Goal: Task Accomplishment & Management: Manage account settings

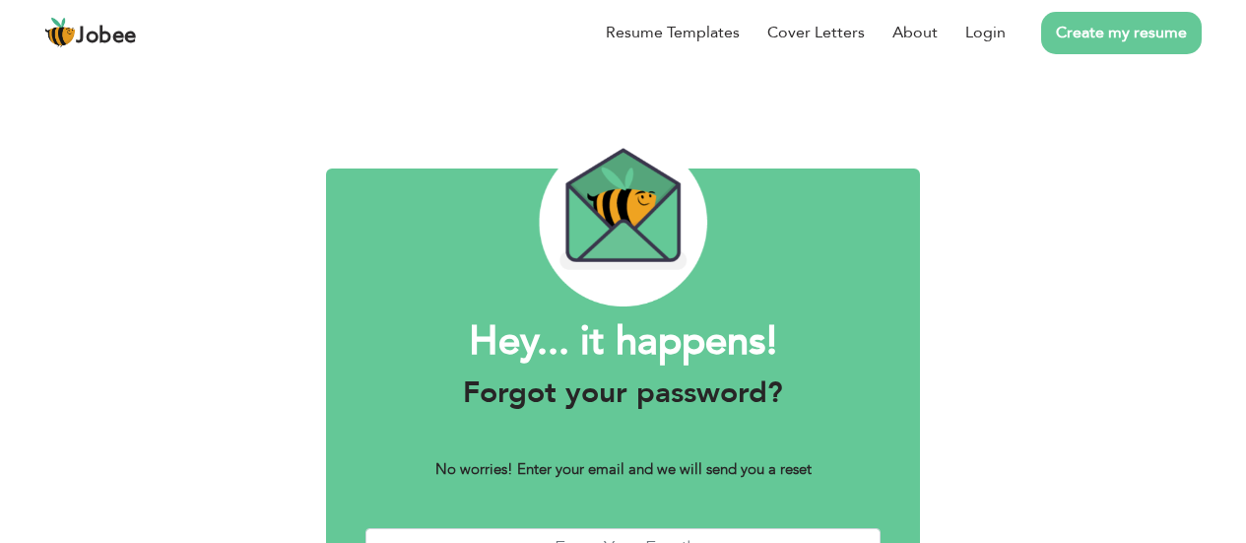
click at [642, 468] on div "Hey... it happens! Forgot your password? No worries! Enter your email and we wi…" at bounding box center [623, 381] width 594 height 427
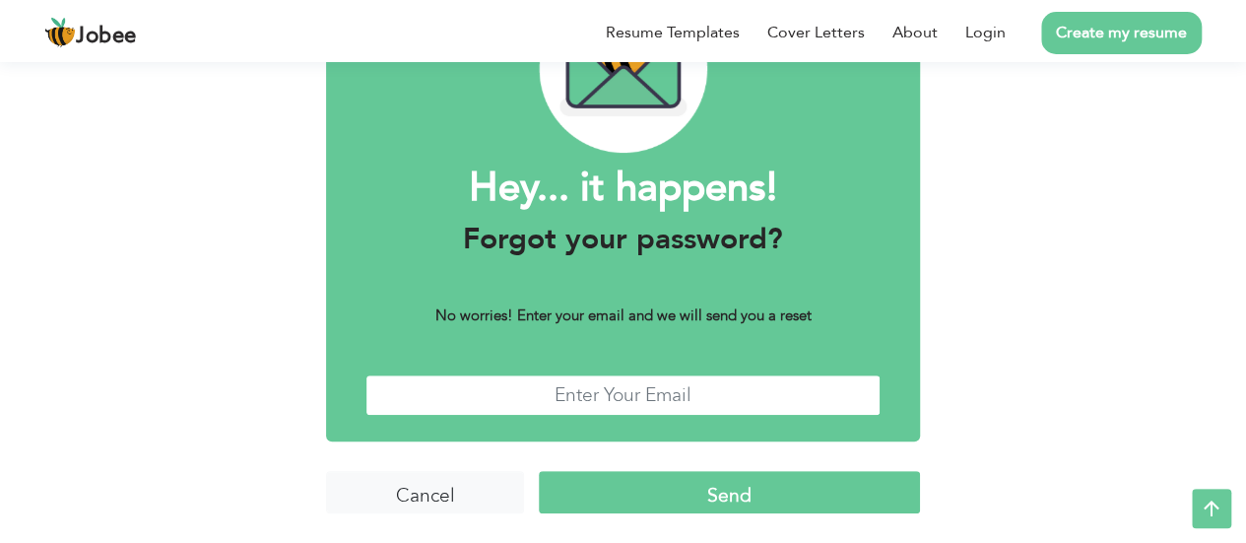
click at [652, 389] on input "text" at bounding box center [623, 395] width 515 height 42
type input "zoraizd@gmail.com"
click at [705, 499] on input "Send" at bounding box center [729, 492] width 381 height 42
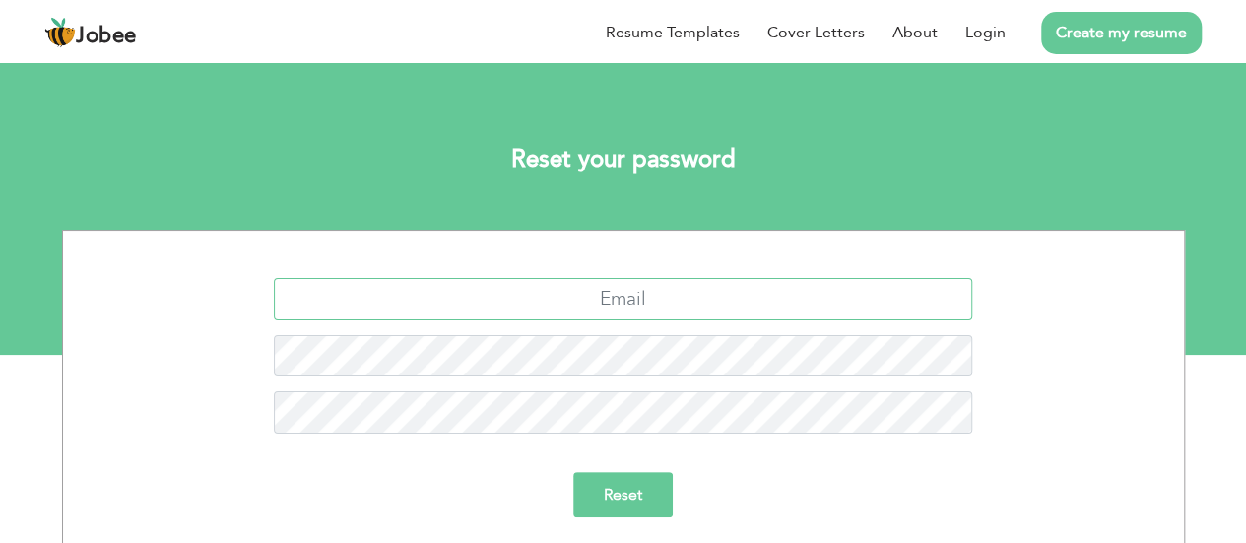
click at [678, 289] on input "text" at bounding box center [623, 299] width 698 height 42
drag, startPoint x: 623, startPoint y: 300, endPoint x: 618, endPoint y: 320, distance: 20.3
click at [623, 300] on input "text" at bounding box center [623, 299] width 698 height 42
type input "[EMAIL_ADDRESS][DOMAIN_NAME]"
click at [644, 470] on form "[EMAIL_ADDRESS][DOMAIN_NAME] Reset" at bounding box center [624, 405] width 1092 height 254
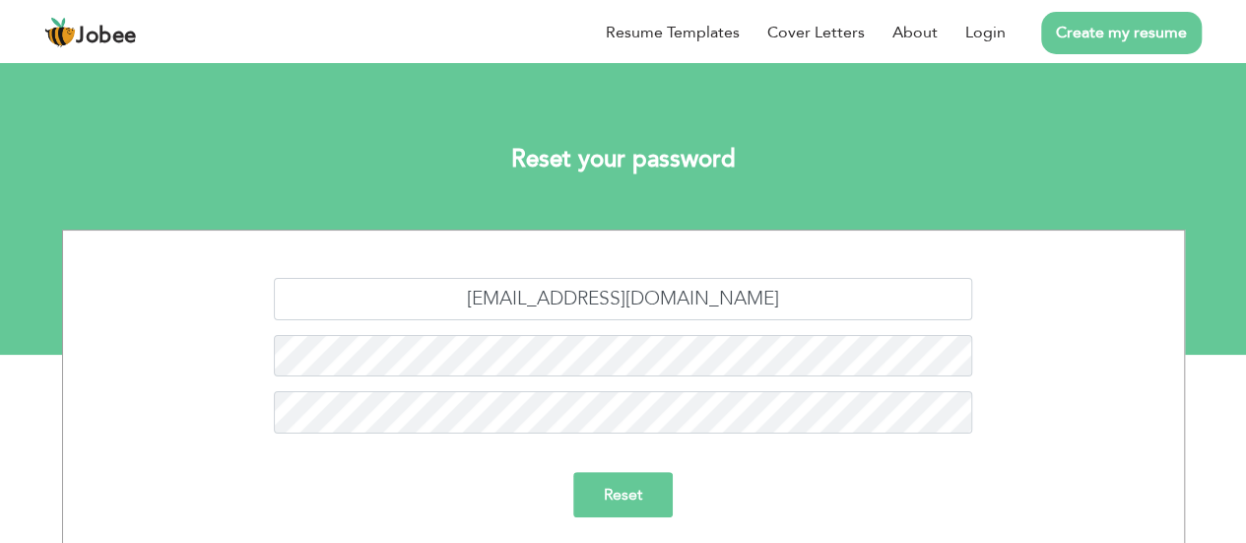
click at [645, 492] on input "Reset" at bounding box center [623, 494] width 100 height 45
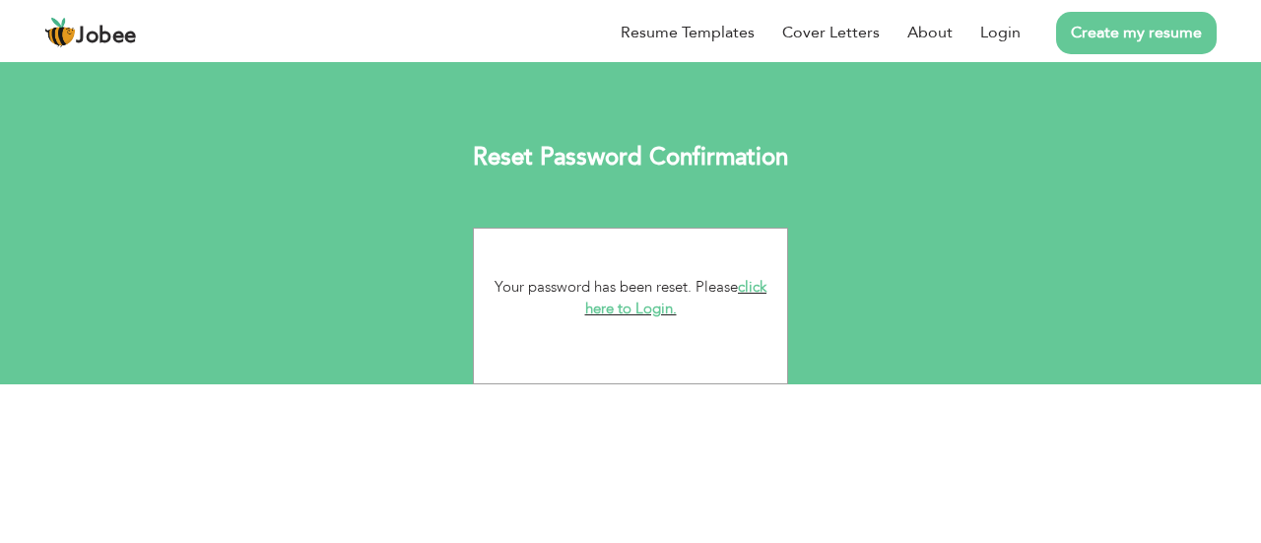
click at [653, 312] on link "click here to Login." at bounding box center [676, 298] width 182 height 42
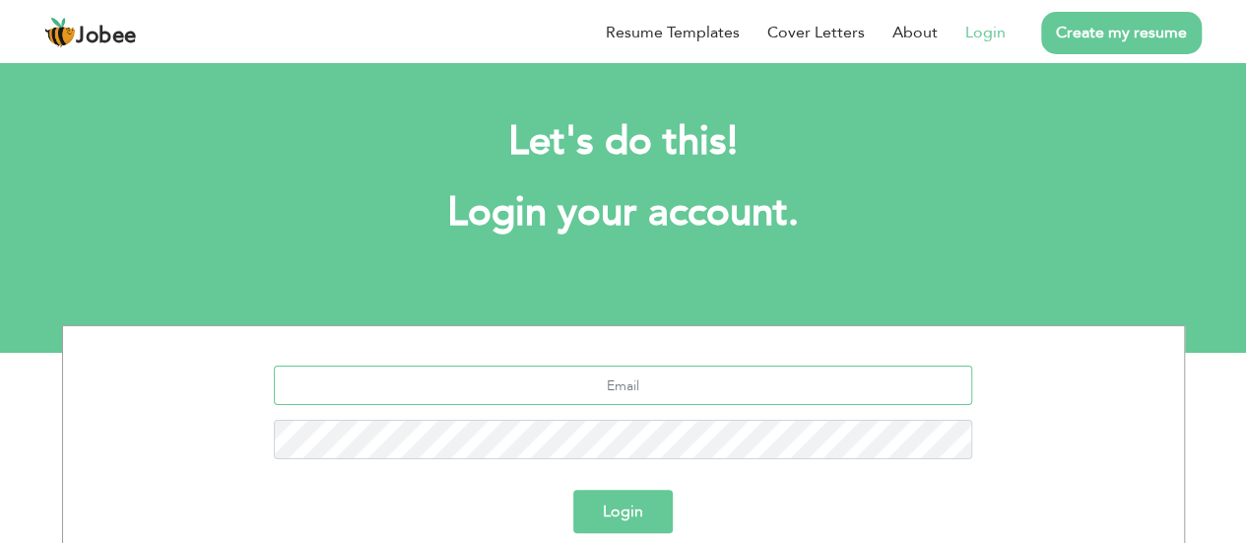
click at [625, 393] on input "text" at bounding box center [623, 385] width 698 height 39
type input "[EMAIL_ADDRESS][DOMAIN_NAME]"
click at [615, 511] on button "Login" at bounding box center [623, 511] width 100 height 43
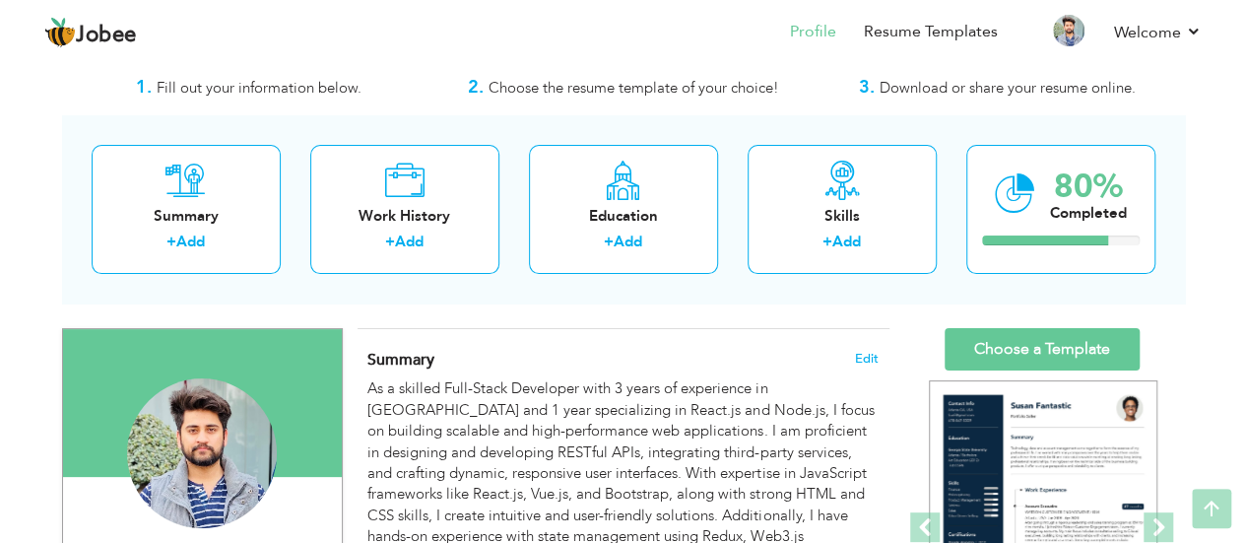
scroll to position [11, 0]
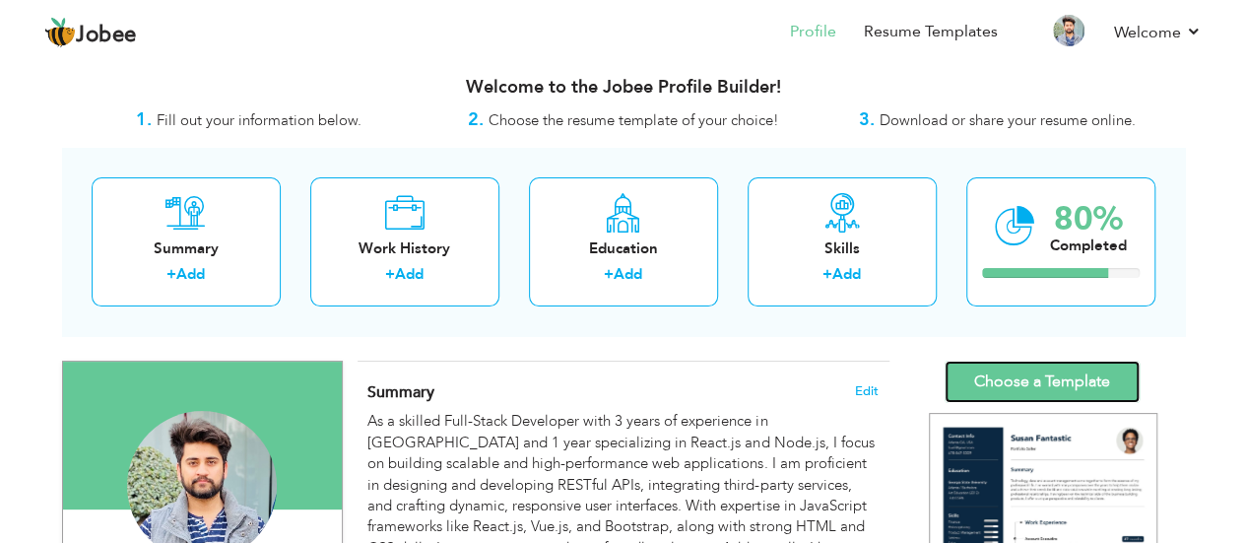
click at [1050, 369] on link "Choose a Template" at bounding box center [1042, 382] width 195 height 42
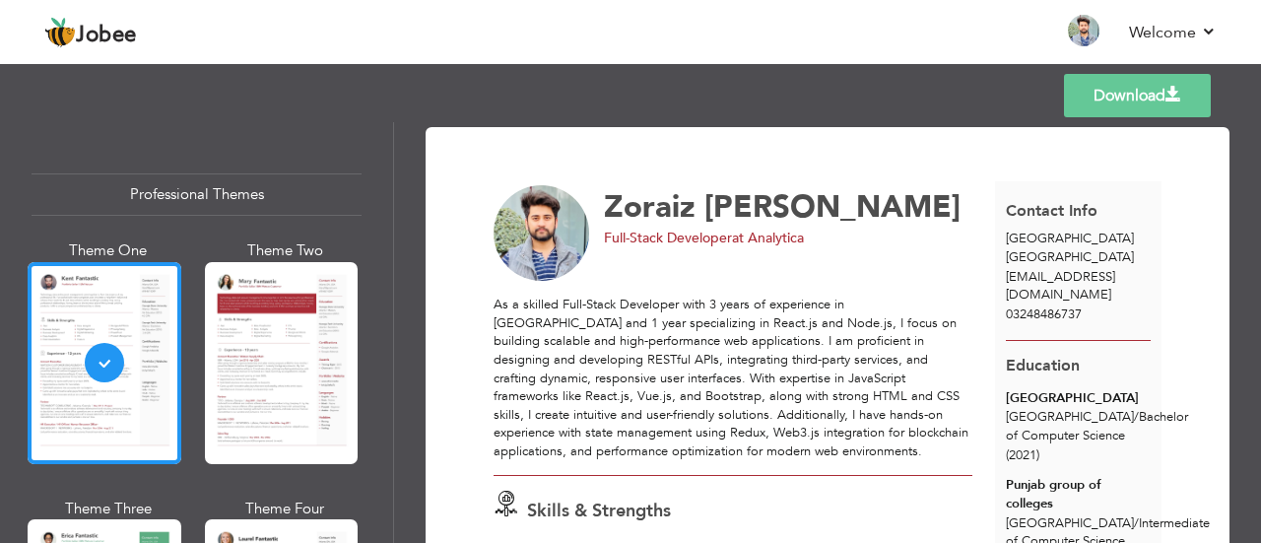
click at [1150, 87] on link "Download" at bounding box center [1137, 95] width 147 height 43
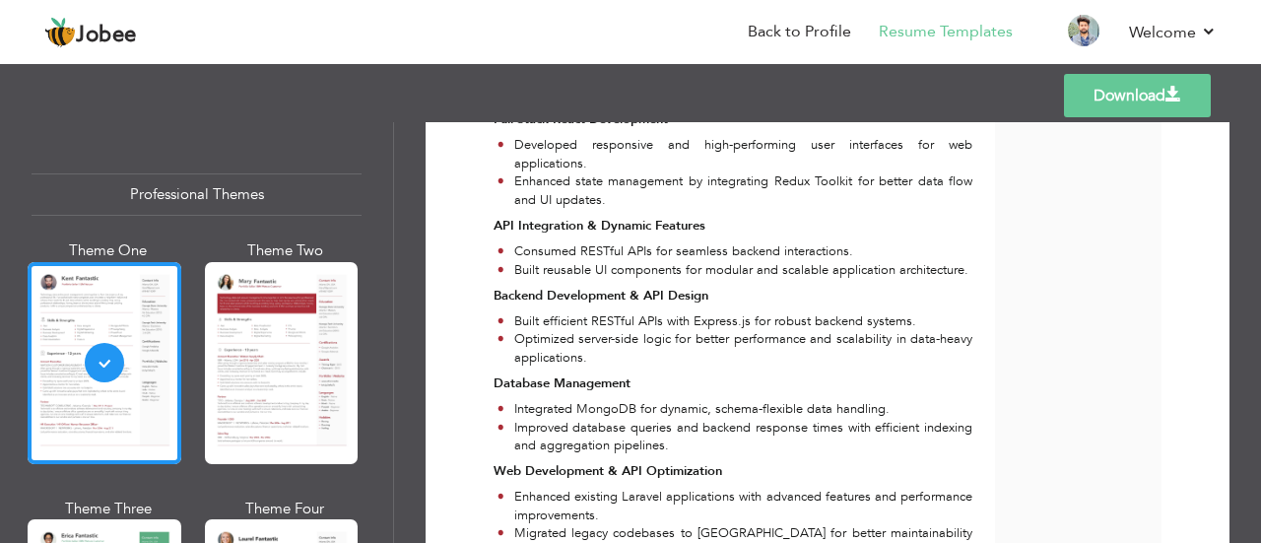
scroll to position [577, 0]
